Goal: Information Seeking & Learning: Find specific fact

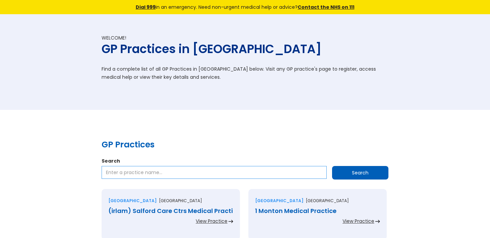
click at [113, 167] on input "Search" at bounding box center [214, 172] width 225 height 13
type input "[GEOGRAPHIC_DATA]"
click at [353, 172] on input "Search" at bounding box center [360, 173] width 56 height 14
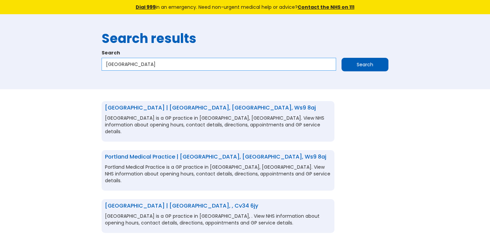
click at [179, 62] on input "[GEOGRAPHIC_DATA]" at bounding box center [219, 64] width 235 height 13
type input "Anchor Meadow Health Centre Walsall WS9 8AJ"
click at [366, 66] on input "Search" at bounding box center [365, 65] width 47 height 14
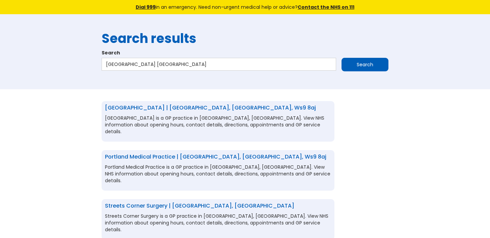
click at [366, 61] on input "Search" at bounding box center [365, 65] width 47 height 14
click at [223, 64] on input "[GEOGRAPHIC_DATA] [GEOGRAPHIC_DATA]" at bounding box center [219, 64] width 235 height 13
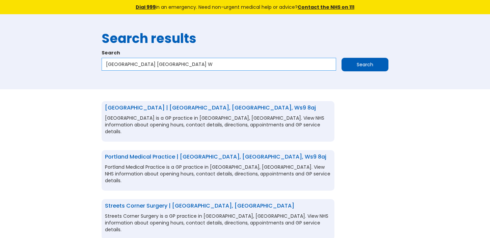
click at [193, 63] on input "Anchor Meadow Health Centre Walsall W" at bounding box center [219, 64] width 235 height 13
drag, startPoint x: 202, startPoint y: 64, endPoint x: 184, endPoint y: 65, distance: 17.9
click at [184, 65] on input "Anchor Meadow Health Centre Walsall W" at bounding box center [219, 64] width 235 height 13
drag, startPoint x: 204, startPoint y: 62, endPoint x: 216, endPoint y: 66, distance: 12.4
click at [204, 62] on input "Anchor Meadow Health Centre Walsall W" at bounding box center [219, 64] width 235 height 13
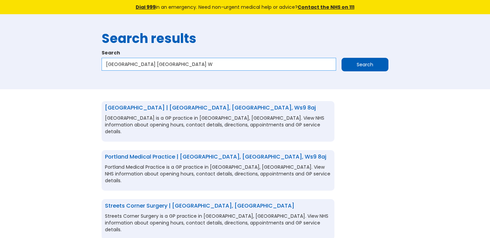
type input "Anchor Meadow Health Centre Walsall W"
click at [342, 71] on div "Anchor Meadow Health Centre Walsall W Search" at bounding box center [245, 66] width 287 height 16
click at [357, 66] on input "Search" at bounding box center [365, 65] width 47 height 14
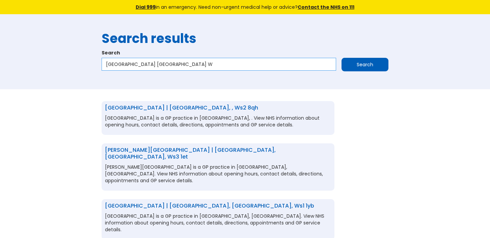
drag, startPoint x: 0, startPoint y: 0, endPoint x: 50, endPoint y: 62, distance: 79.7
click at [50, 62] on div "Search results Search [GEOGRAPHIC_DATA] [GEOGRAPHIC_DATA] W Search" at bounding box center [245, 51] width 490 height 75
type input "Anchor Meadow GP"
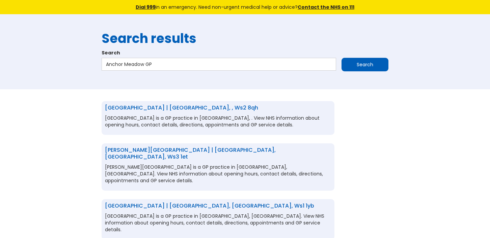
click at [356, 68] on input "Search" at bounding box center [365, 65] width 47 height 14
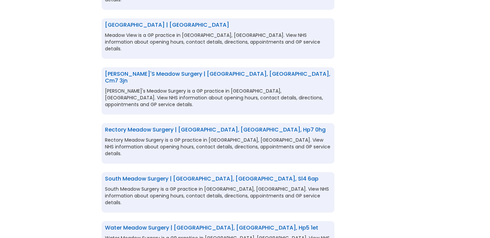
scroll to position [343, 0]
